Goal: Information Seeking & Learning: Learn about a topic

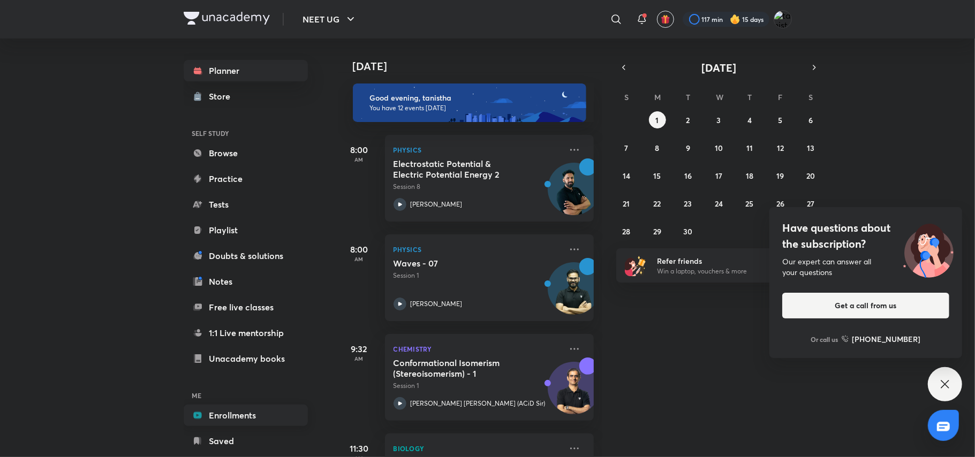
click at [237, 422] on link "Enrollments" at bounding box center [246, 415] width 124 height 21
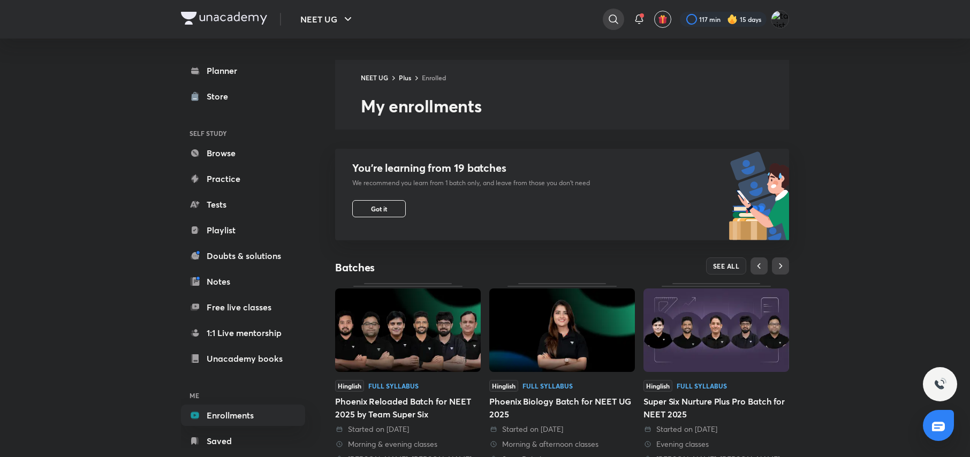
click at [611, 18] on icon at bounding box center [613, 19] width 13 height 13
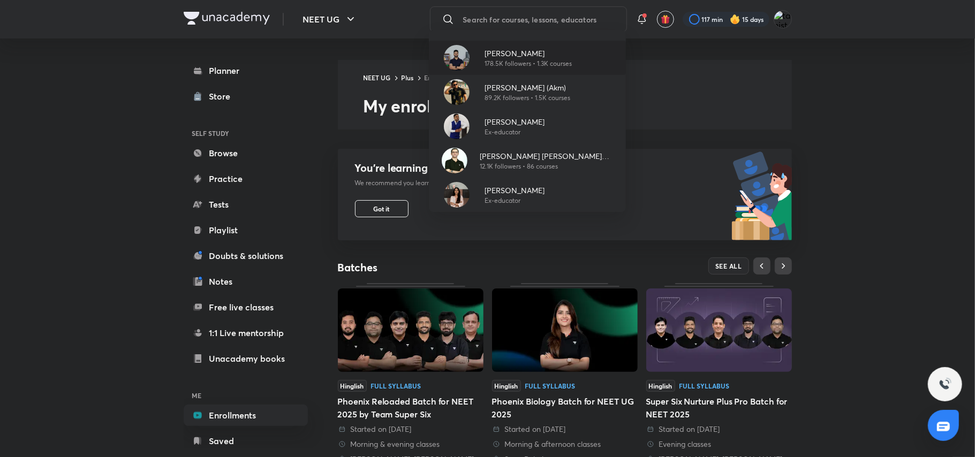
click at [577, 55] on div "Prateek Jain 178.5K followers • 1.3K courses" at bounding box center [527, 58] width 197 height 34
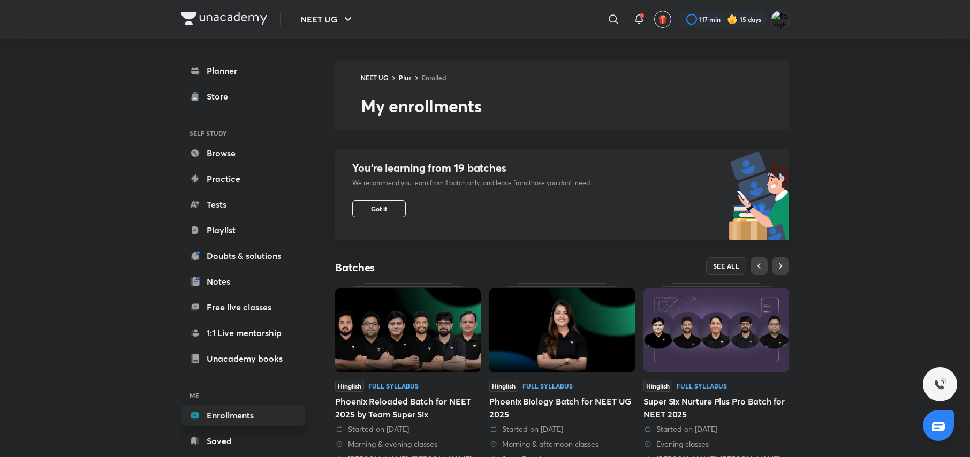
click at [225, 417] on link "Enrollments" at bounding box center [243, 415] width 124 height 21
click at [236, 418] on link "Enrollments" at bounding box center [243, 415] width 124 height 21
click at [249, 418] on link "Enrollments" at bounding box center [243, 415] width 124 height 21
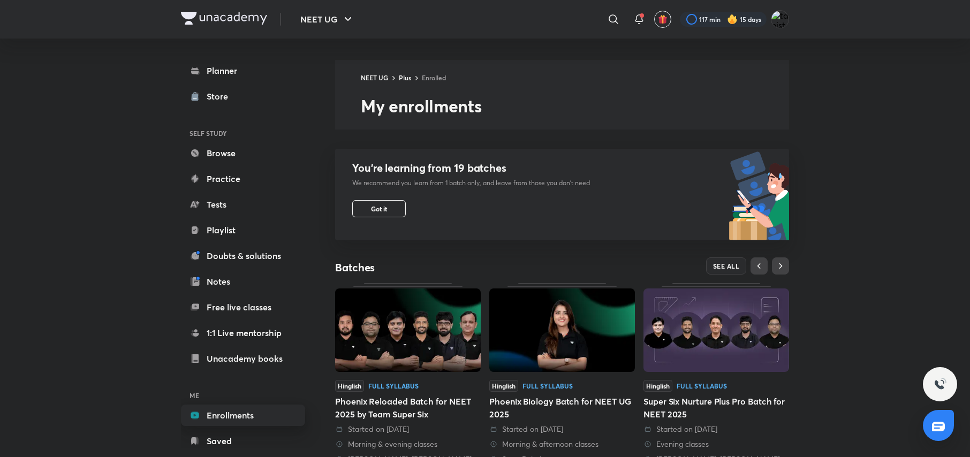
click at [249, 418] on link "Enrollments" at bounding box center [243, 415] width 124 height 21
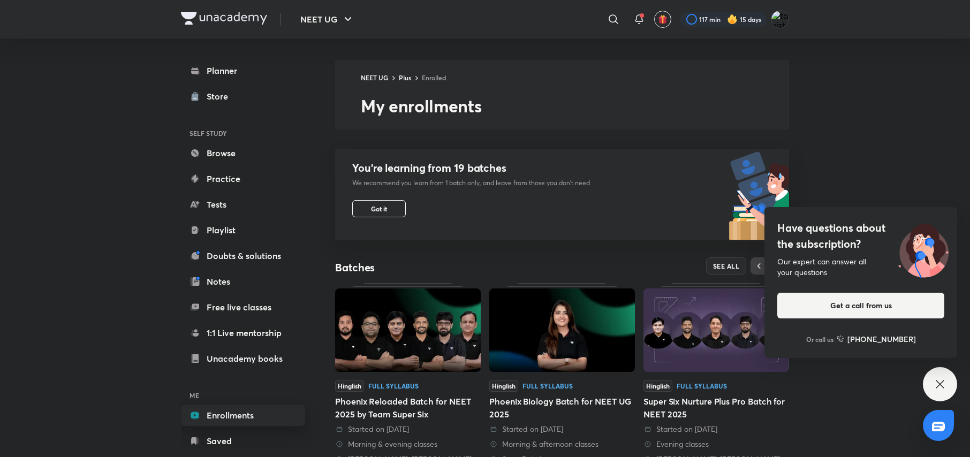
click at [251, 419] on link "Enrollments" at bounding box center [243, 415] width 124 height 21
click at [729, 263] on span "SEE ALL" at bounding box center [726, 265] width 27 height 7
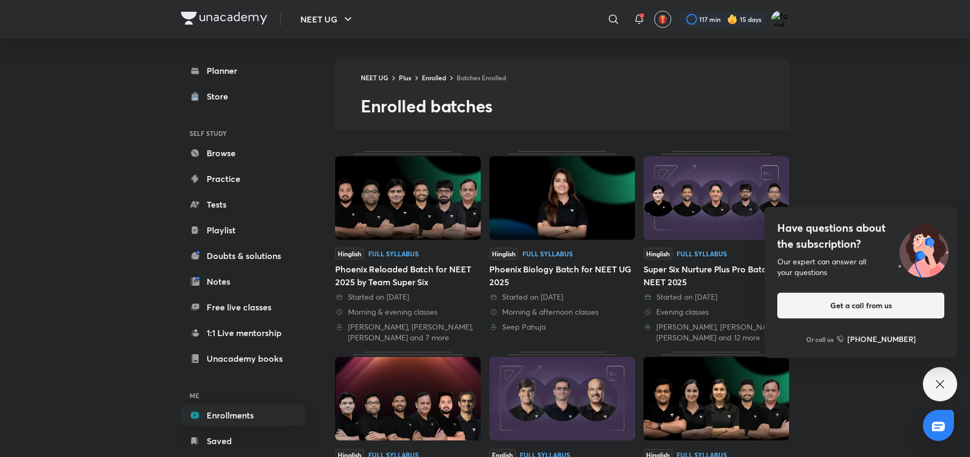
click at [948, 384] on div "Have questions about the subscription? Our expert can answer all your questions…" at bounding box center [940, 384] width 34 height 34
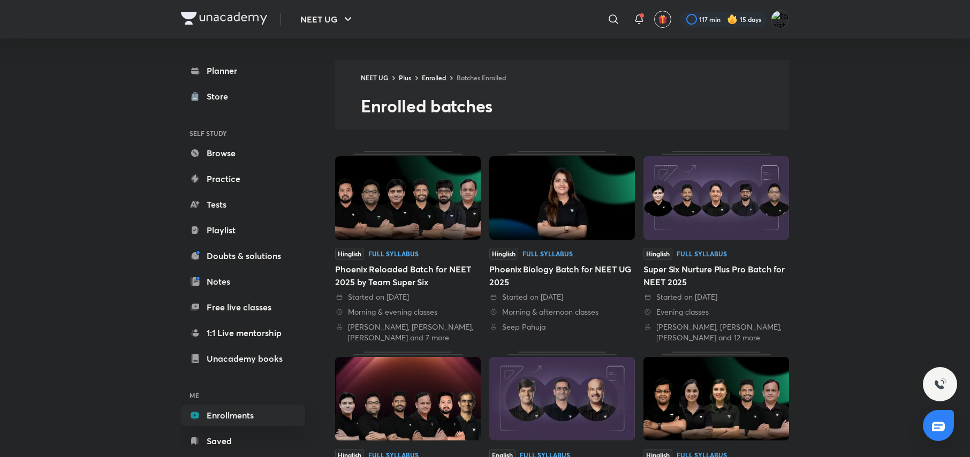
click at [710, 206] on img at bounding box center [716, 198] width 146 height 84
click at [244, 420] on link "Enrollments" at bounding box center [243, 415] width 124 height 21
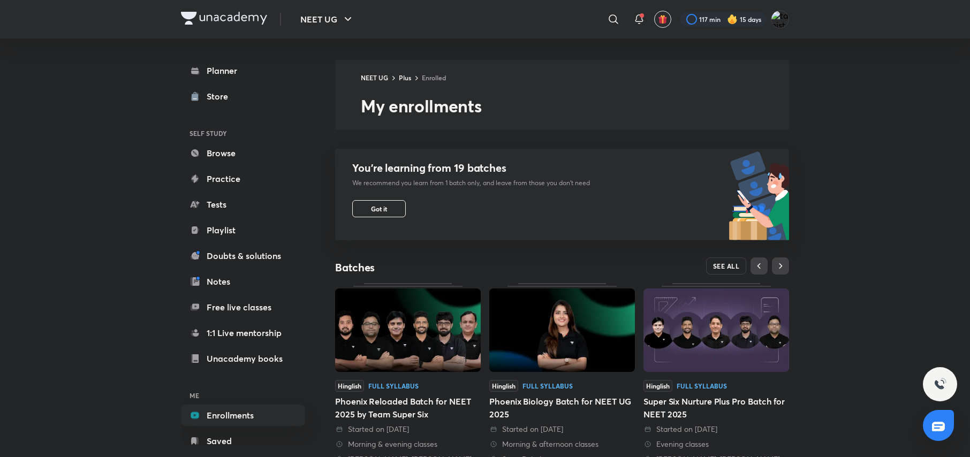
click at [738, 264] on span "SEE ALL" at bounding box center [726, 265] width 27 height 7
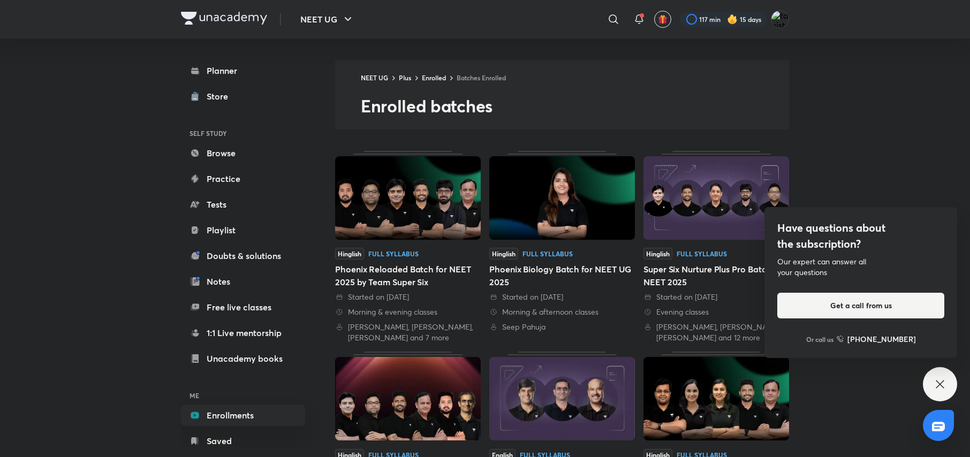
click at [392, 187] on img at bounding box center [408, 198] width 146 height 84
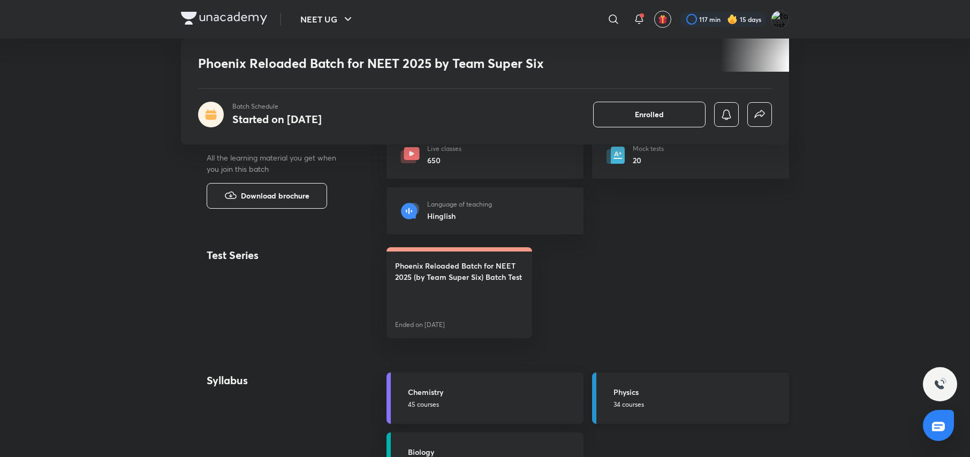
click at [634, 402] on p "34 courses" at bounding box center [698, 405] width 169 height 10
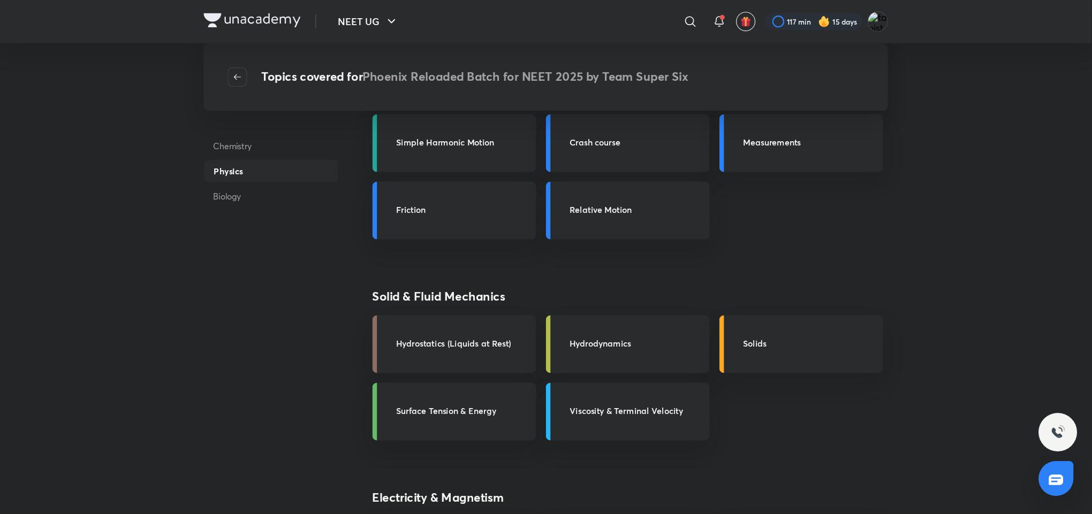
scroll to position [400, 0]
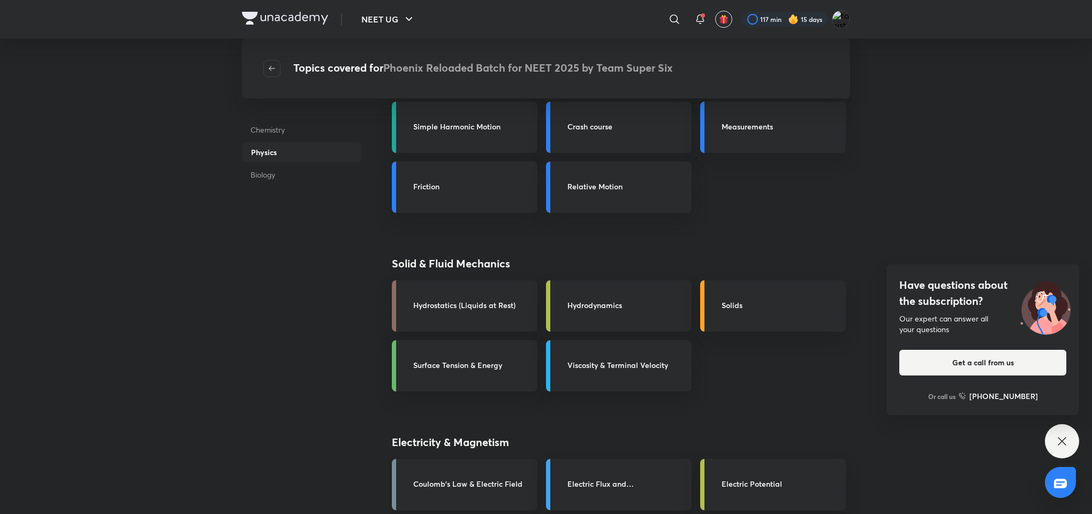
drag, startPoint x: 962, startPoint y: 1, endPoint x: 453, endPoint y: 491, distance: 707.3
click at [453, 457] on link "Coulomb's Law & Electric Field" at bounding box center [465, 484] width 146 height 51
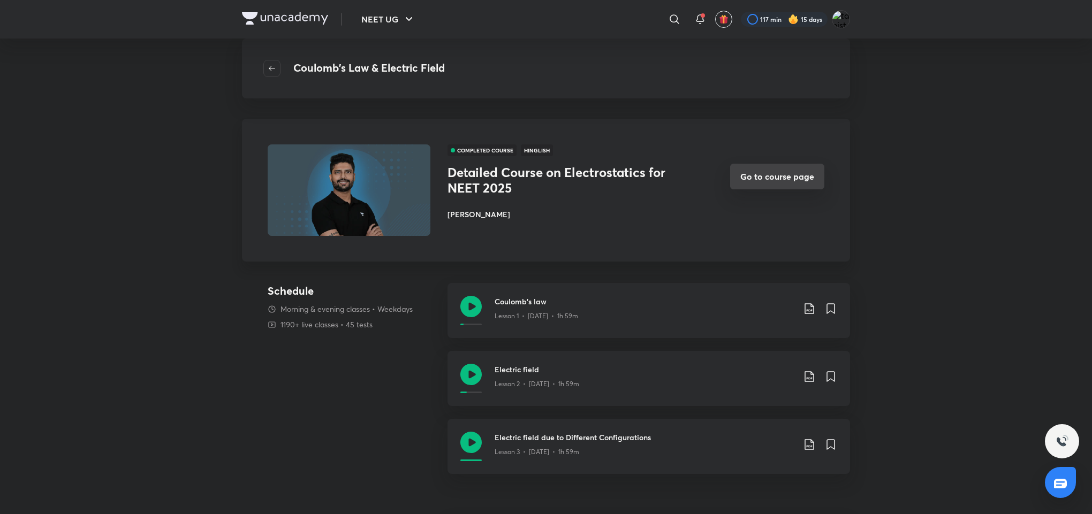
click at [812, 181] on button "Go to course page" at bounding box center [777, 177] width 94 height 26
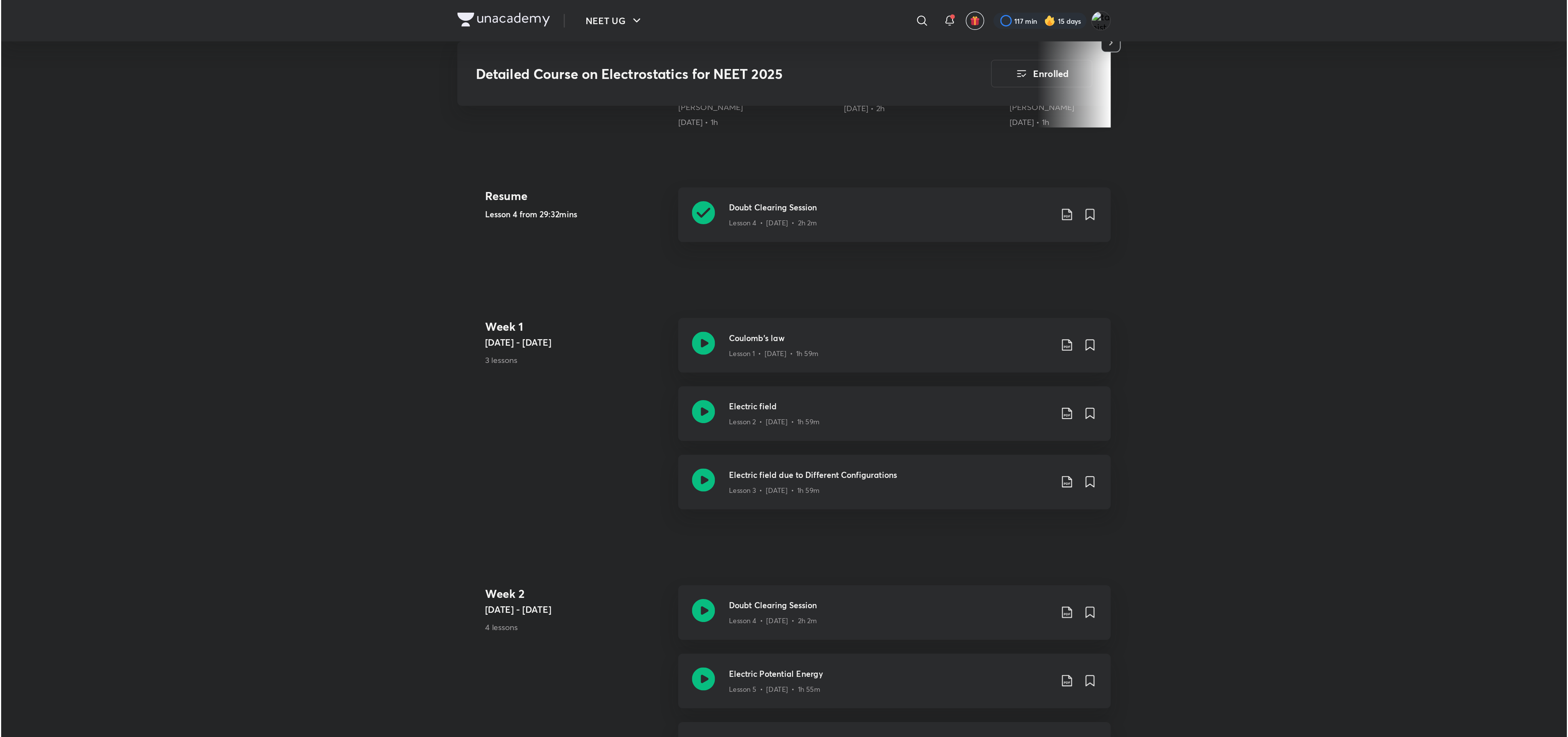
scroll to position [323, 0]
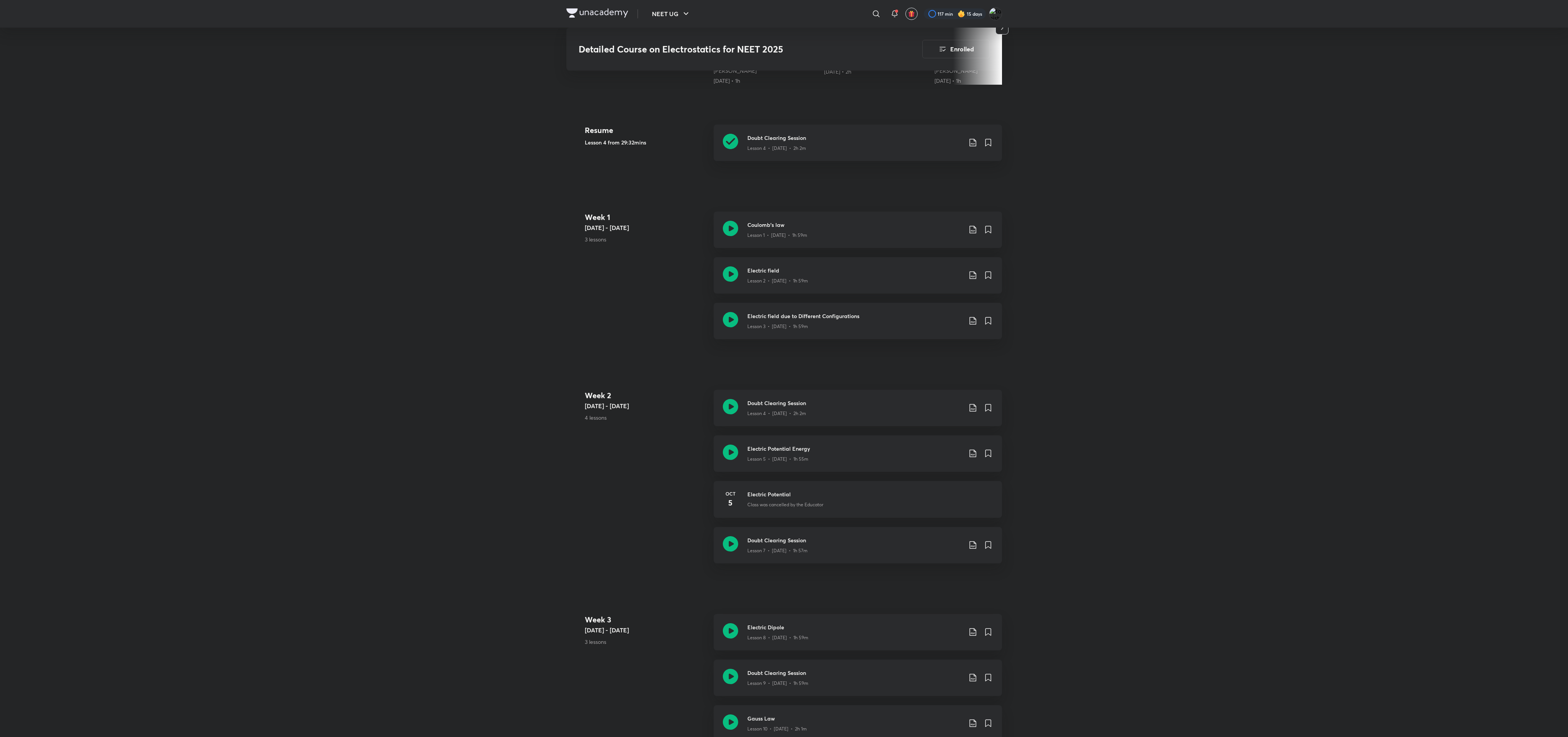
drag, startPoint x: 771, startPoint y: 1, endPoint x: 1065, endPoint y: 597, distance: 664.6
click at [695, 327] on div "NEET UG ​ 117 min 15 days Detailed Course on Electrostatics for NEET 2025 Enrol…" at bounding box center [784, 714] width 1568 height 2075
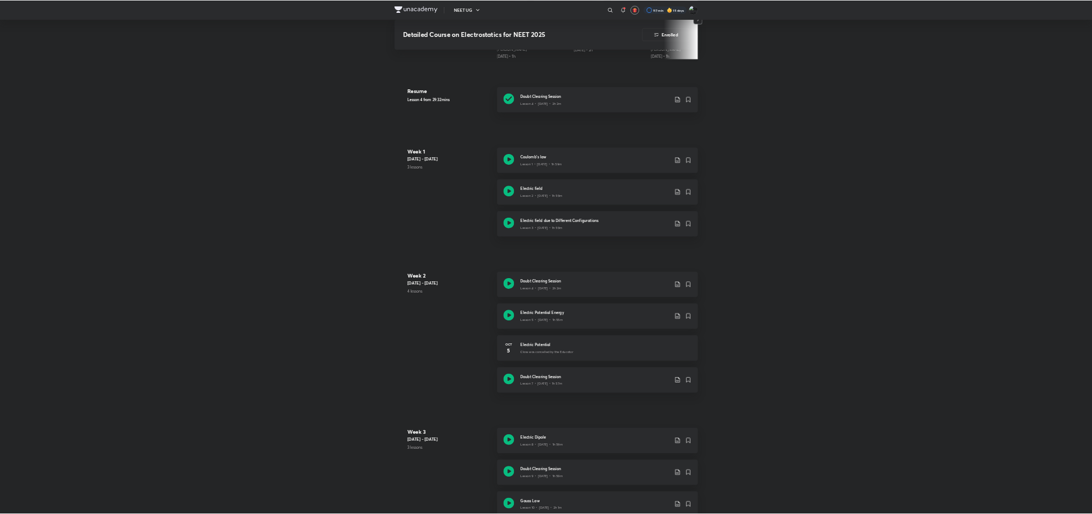
scroll to position [1352, 0]
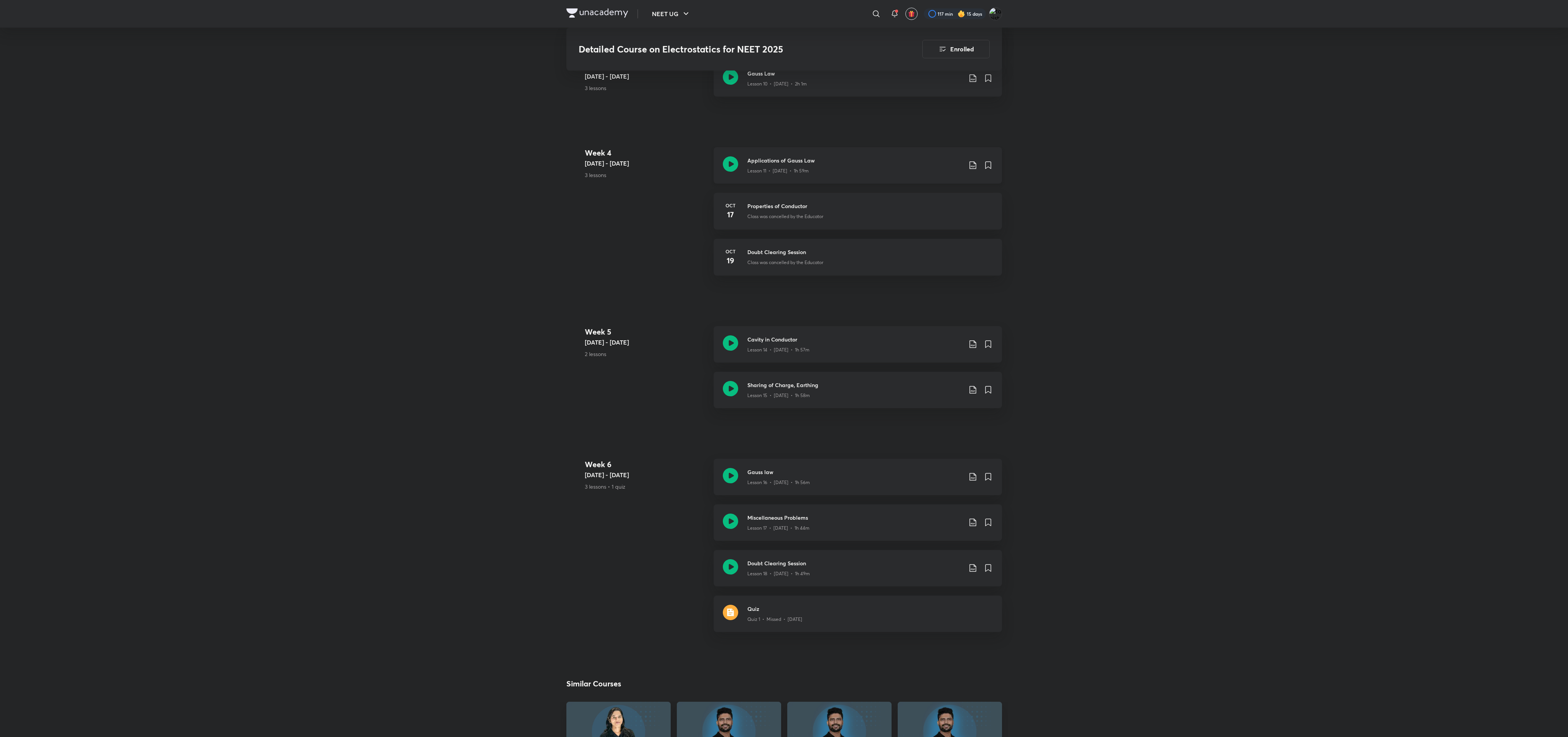
click at [695, 165] on div "Lesson 11 • Oct 15 • 1h 59m" at bounding box center [855, 170] width 215 height 10
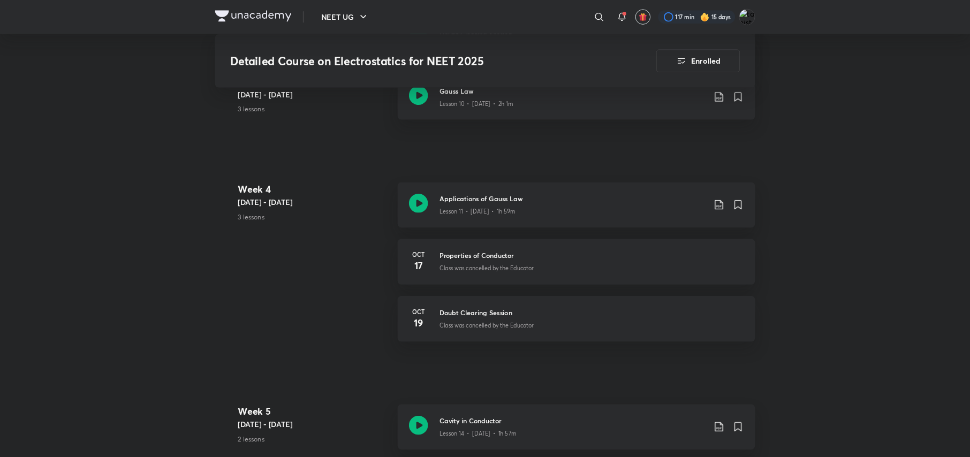
scroll to position [1352, 0]
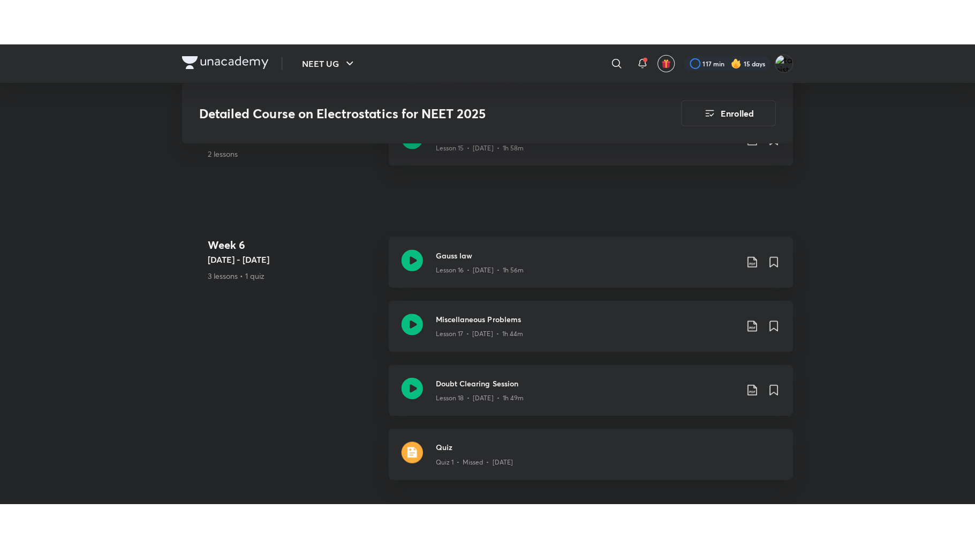
scroll to position [1402, 0]
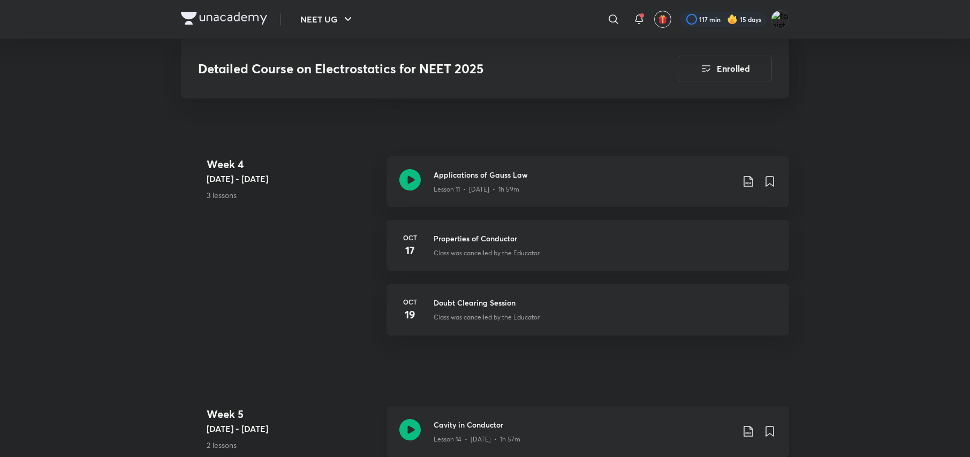
click at [545, 430] on div "Lesson 14 • Oct 22 • 1h 57m" at bounding box center [584, 437] width 300 height 14
